Goal: Task Accomplishment & Management: Complete application form

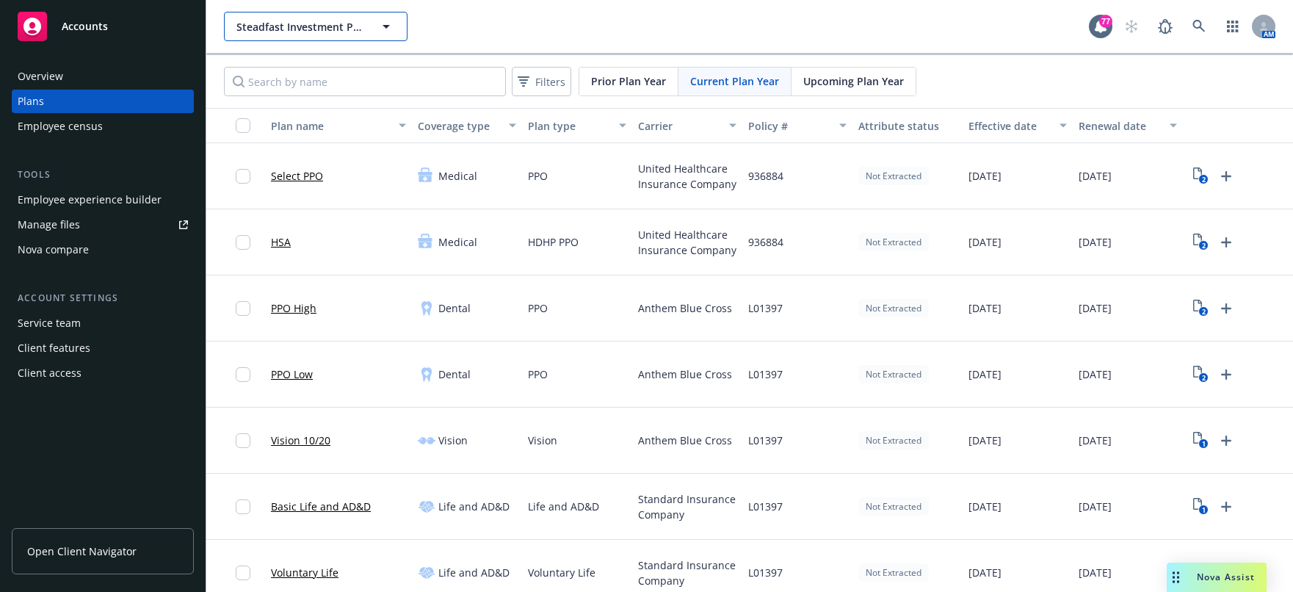
click at [238, 15] on button "Steadfast Investment Properties, Inc." at bounding box center [316, 26] width 184 height 29
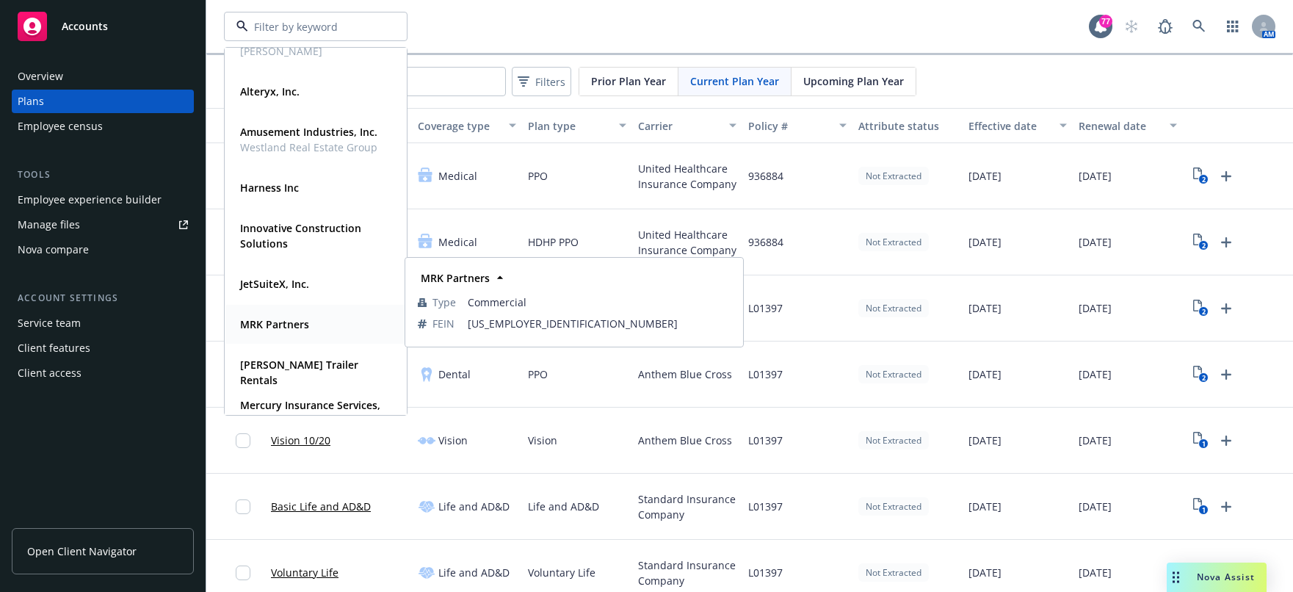
scroll to position [73, 0]
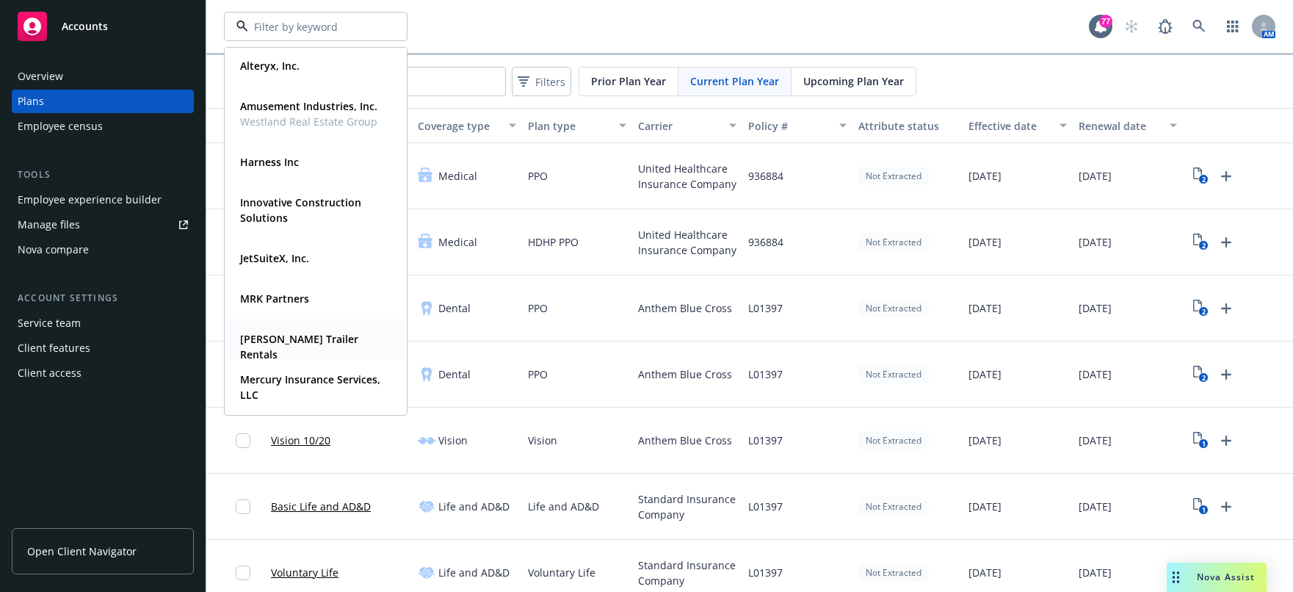
click at [325, 342] on strong "Mckinney Trailer Rentals" at bounding box center [299, 346] width 118 height 29
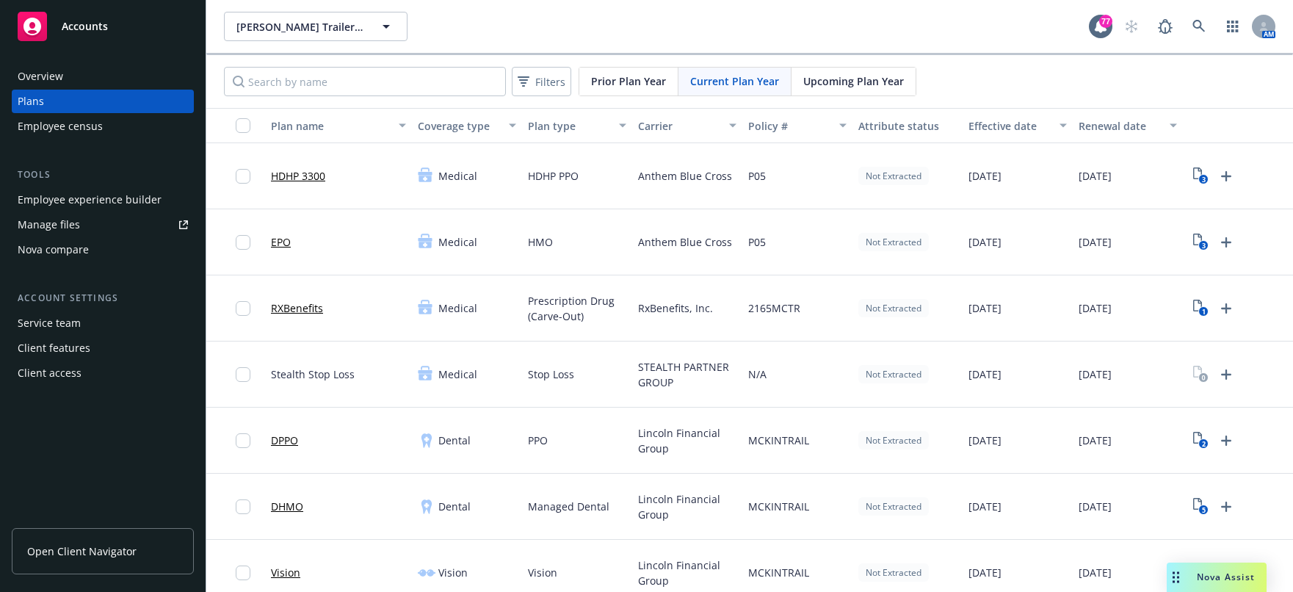
click at [73, 198] on div "Employee experience builder" at bounding box center [90, 199] width 144 height 23
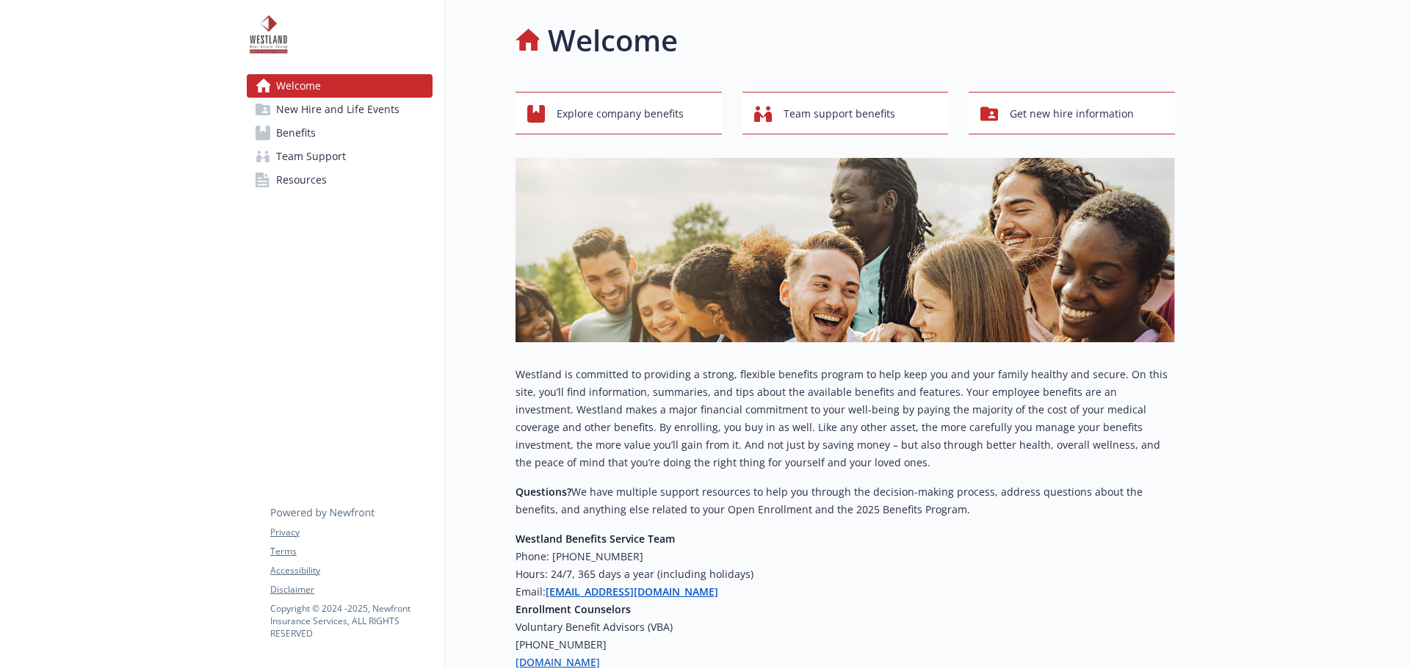
click at [48, 196] on div at bounding box center [117, 398] width 235 height 795
click at [336, 120] on span "New Hire and Life Events" at bounding box center [337, 109] width 123 height 23
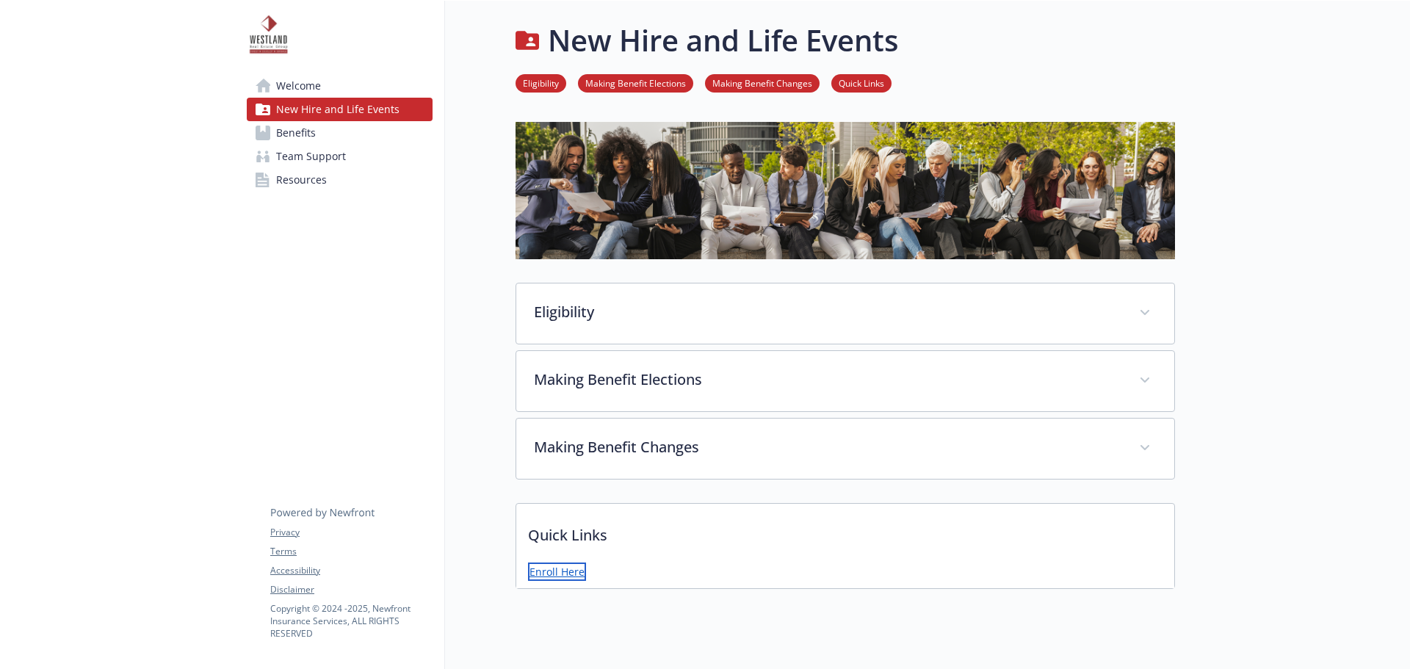
click at [571, 571] on link "Enroll Here" at bounding box center [557, 571] width 58 height 18
